Goal: Task Accomplishment & Management: Use online tool/utility

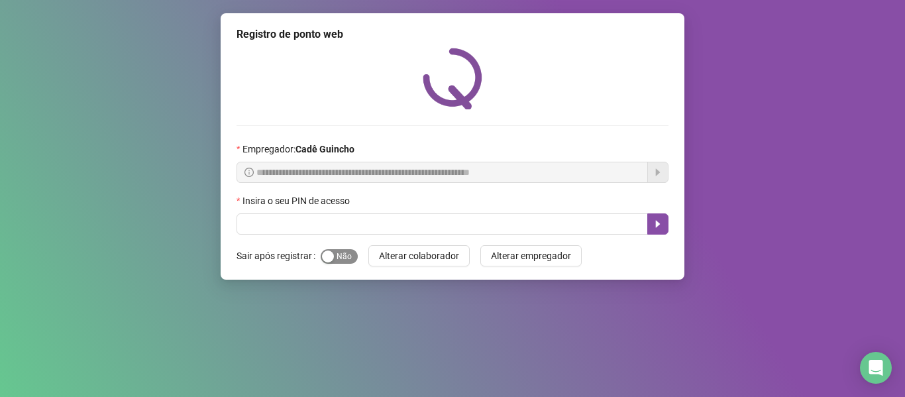
click at [335, 249] on span "Sim Não" at bounding box center [339, 256] width 37 height 15
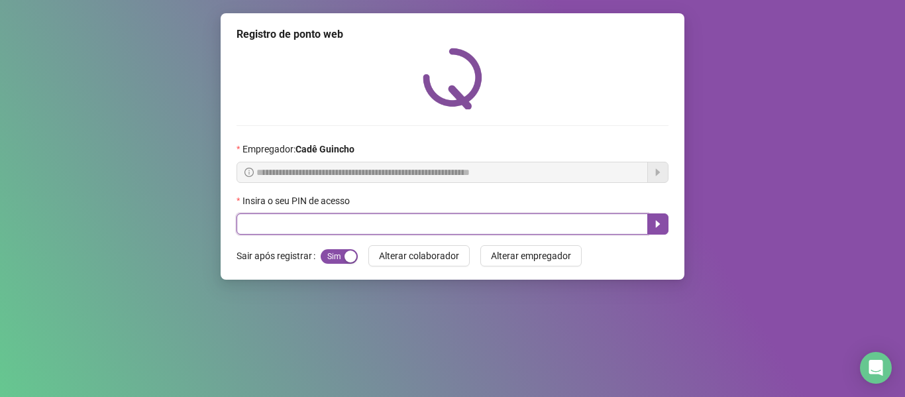
click at [327, 227] on input "text" at bounding box center [442, 223] width 411 height 21
type input "*****"
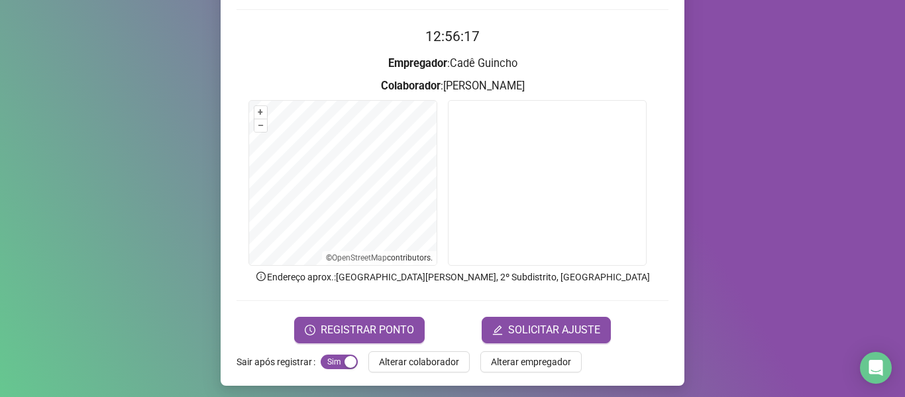
scroll to position [121, 0]
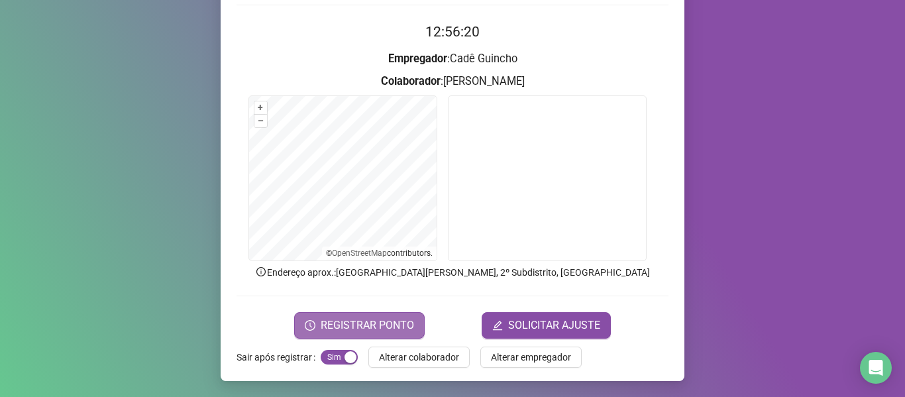
click at [357, 324] on span "REGISTRAR PONTO" at bounding box center [367, 325] width 93 height 16
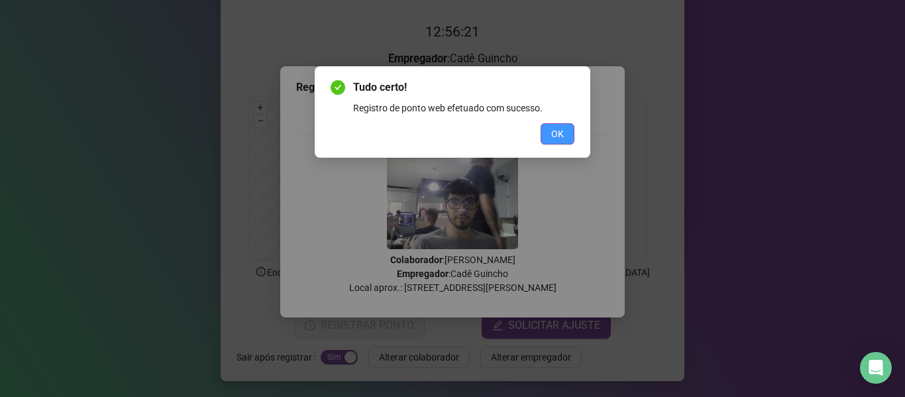
click at [565, 135] on button "OK" at bounding box center [558, 133] width 34 height 21
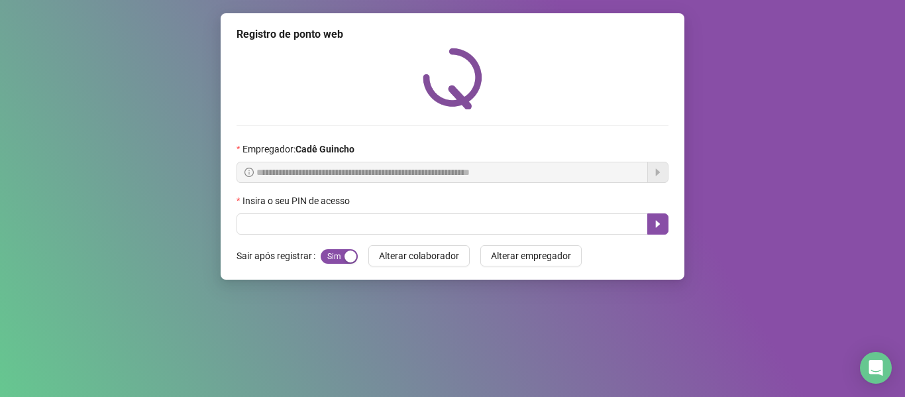
scroll to position [0, 0]
click at [347, 254] on span "Sim Não" at bounding box center [339, 256] width 37 height 15
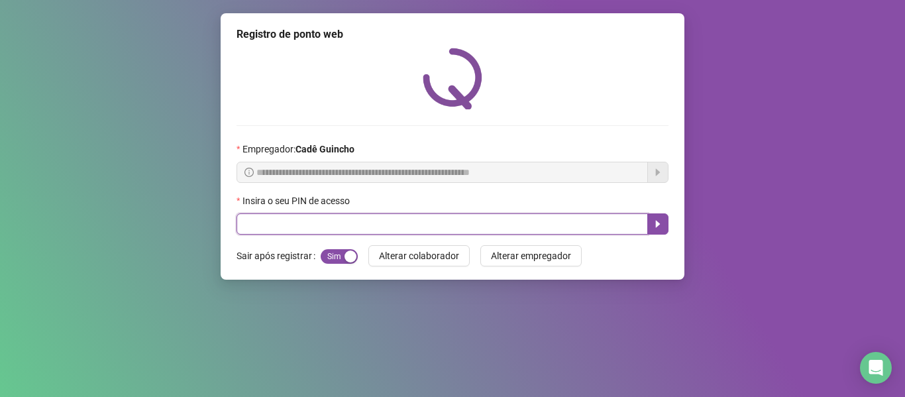
click at [339, 220] on input "text" at bounding box center [442, 223] width 411 height 21
type input "*****"
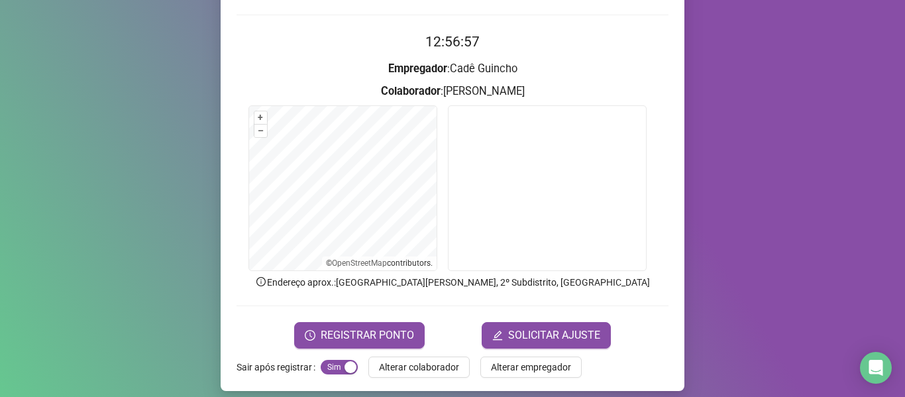
scroll to position [121, 0]
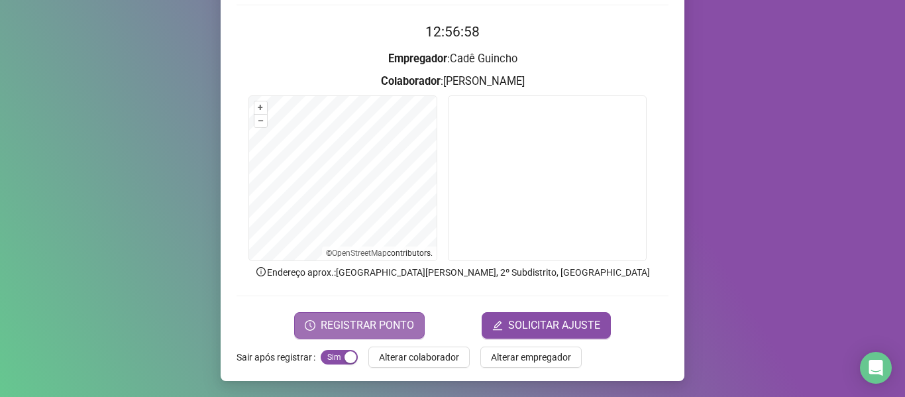
click at [339, 325] on span "REGISTRAR PONTO" at bounding box center [367, 325] width 93 height 16
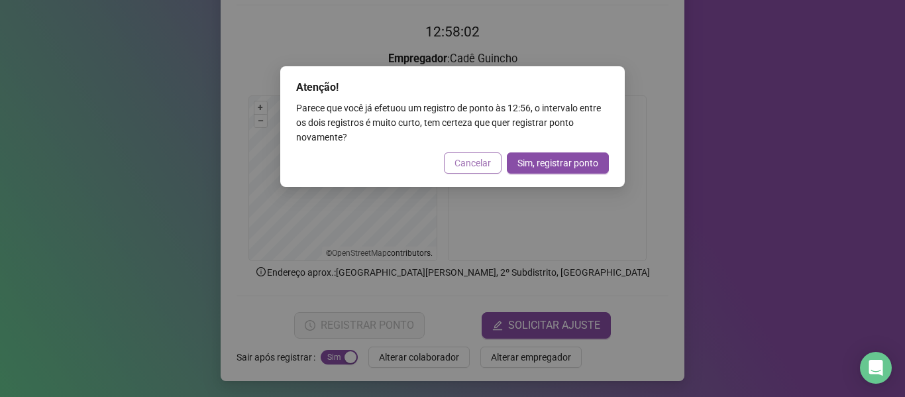
click at [472, 167] on span "Cancelar" at bounding box center [473, 163] width 36 height 15
